Goal: Task Accomplishment & Management: Use online tool/utility

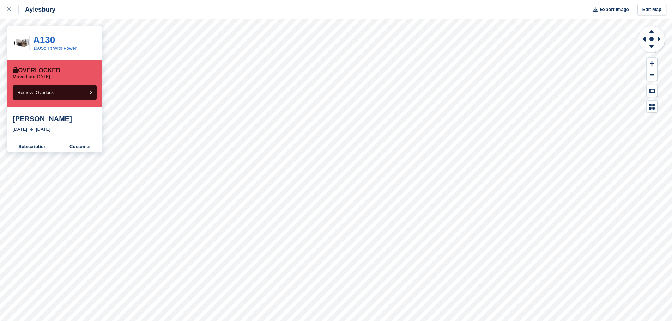
click at [86, 149] on link "Customer" at bounding box center [80, 146] width 44 height 11
click at [68, 147] on link "Customer" at bounding box center [80, 146] width 44 height 11
click at [80, 147] on link "Customer" at bounding box center [80, 146] width 44 height 11
click at [70, 150] on link "Customer" at bounding box center [80, 146] width 44 height 11
click at [79, 147] on link "Customer" at bounding box center [80, 146] width 44 height 11
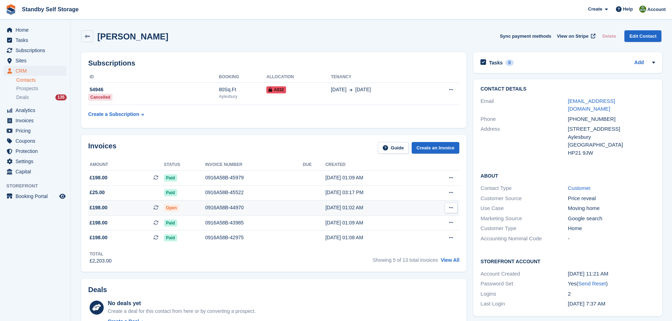
click at [225, 206] on div "0916A58B-44970" at bounding box center [253, 207] width 97 height 7
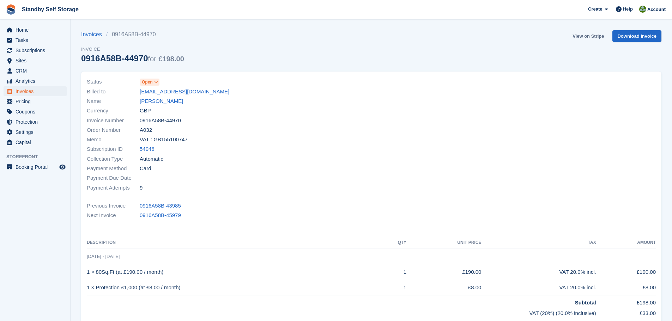
click at [592, 38] on link "View on Stripe" at bounding box center [588, 36] width 37 height 12
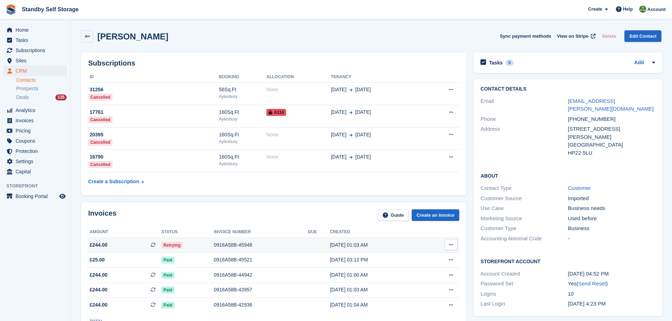
click at [233, 243] on div "0916A58B-45948" at bounding box center [261, 245] width 94 height 7
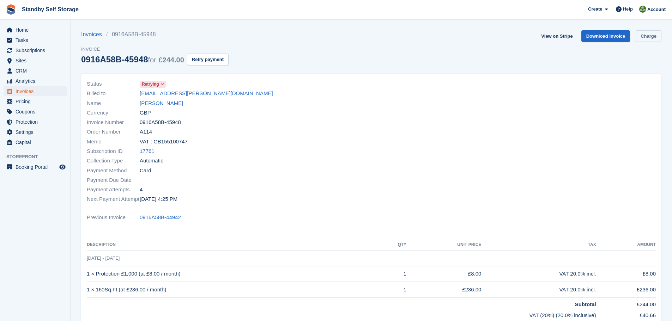
click at [640, 36] on link "Charge" at bounding box center [649, 36] width 26 height 12
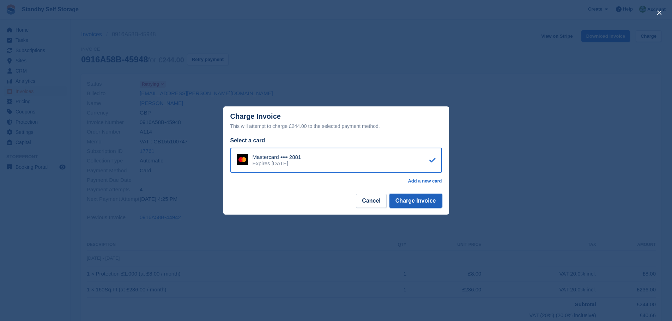
click at [404, 204] on button "Charge Invoice" at bounding box center [415, 201] width 53 height 14
